Goal: Find specific page/section: Find specific page/section

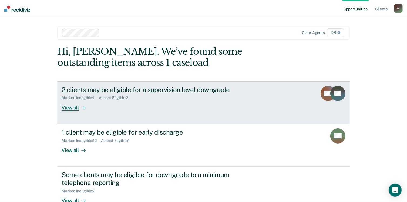
click at [71, 108] on div "View all" at bounding box center [77, 105] width 30 height 11
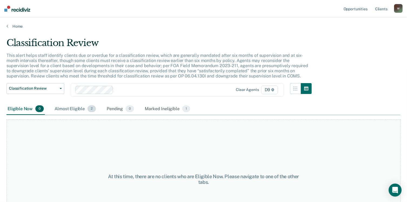
click at [71, 109] on div "Almost Eligible 2" at bounding box center [76, 109] width 44 height 12
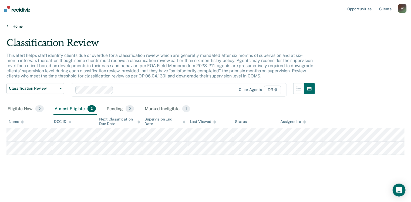
click at [13, 26] on link "Home" at bounding box center [205, 26] width 398 height 5
